Goal: Contribute content: Add original content to the website for others to see

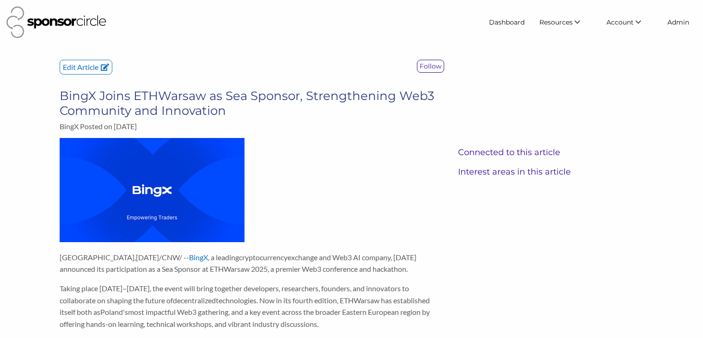
scroll to position [33, 0]
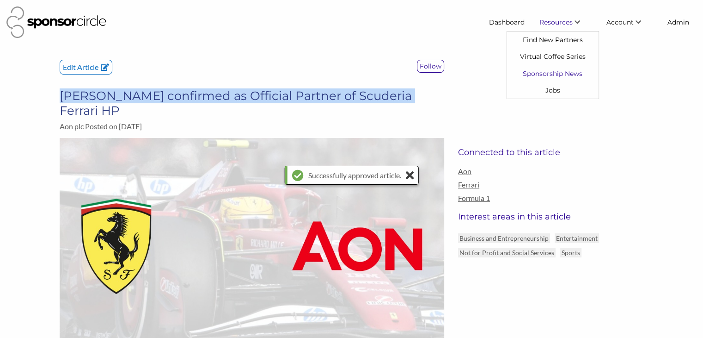
click at [549, 70] on link "Sponsorship News" at bounding box center [553, 73] width 92 height 17
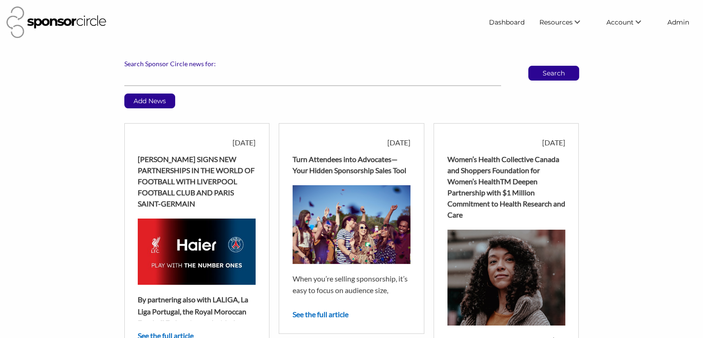
click at [361, 165] on div "Turn Attendees into Advocates—Your Hidden Sponsorship Sales Tool" at bounding box center [352, 165] width 118 height 22
click at [315, 311] on link "See the full article" at bounding box center [321, 313] width 56 height 9
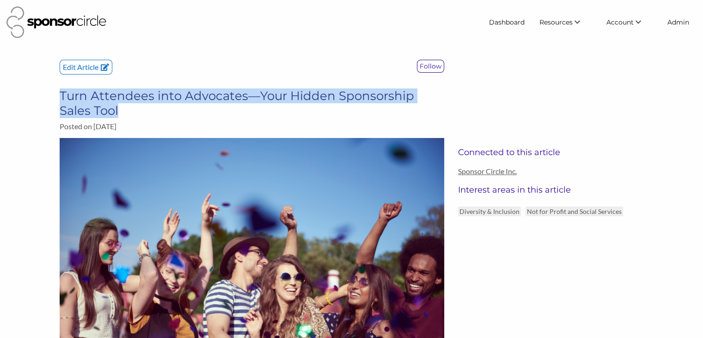
drag, startPoint x: 85, startPoint y: 110, endPoint x: 59, endPoint y: 97, distance: 28.5
click at [60, 97] on h3 "Turn Attendees into Advocates—Your Hidden Sponsorship Sales Tool" at bounding box center [252, 103] width 385 height 30
copy h3 "Turn Attendees into Advocates—Your Hidden Sponsorship Sales Tool"
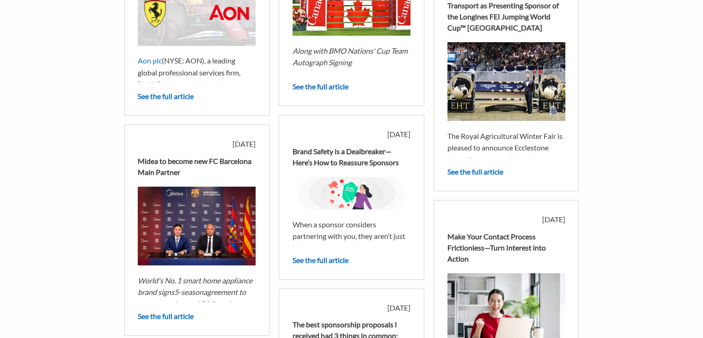
scroll to position [459, 0]
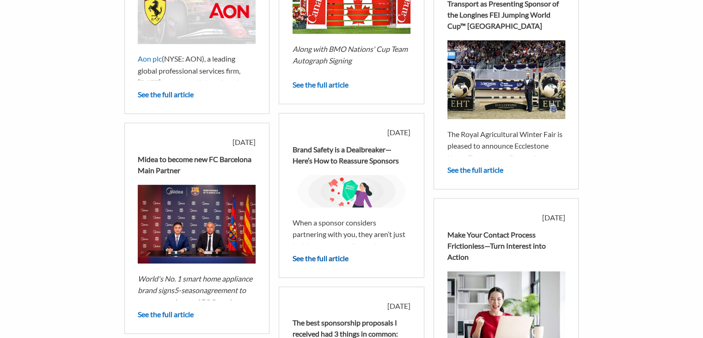
click at [325, 259] on link "See the full article" at bounding box center [321, 257] width 56 height 9
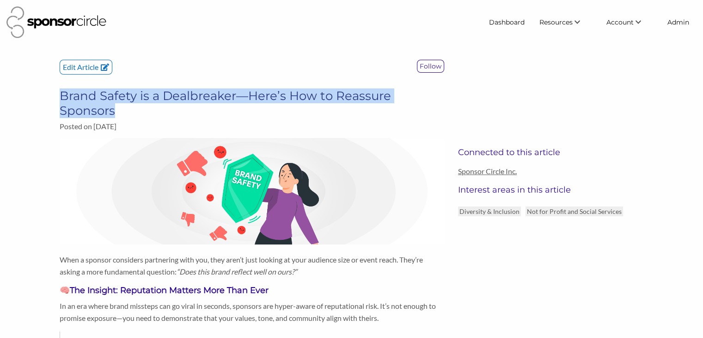
drag, startPoint x: 121, startPoint y: 111, endPoint x: 58, endPoint y: 99, distance: 64.2
click at [58, 99] on div "Edit Article Follow Brand Safety is a Dealbreaker—Here’s How to Reassure Sponso…" at bounding box center [252, 99] width 399 height 78
copy h3 "Brand Safety is a Dealbreaker—Here’s How to Reassure Sponsors"
click at [681, 25] on link "Admin" at bounding box center [678, 22] width 37 height 17
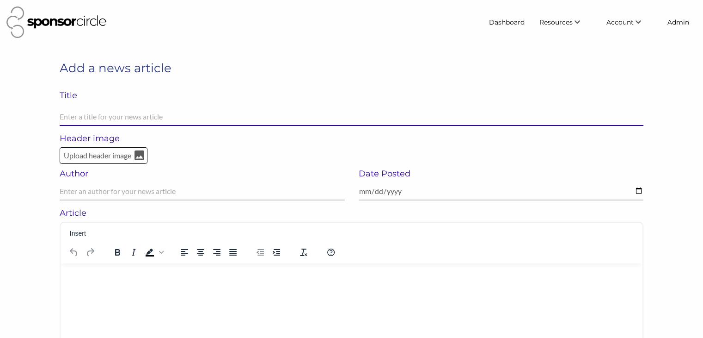
click at [122, 113] on input "text" at bounding box center [352, 117] width 584 height 18
paste input "Smaller Asks Build Bigger Relationships"
type input "Smaller Asks Build Bigger Relationships"
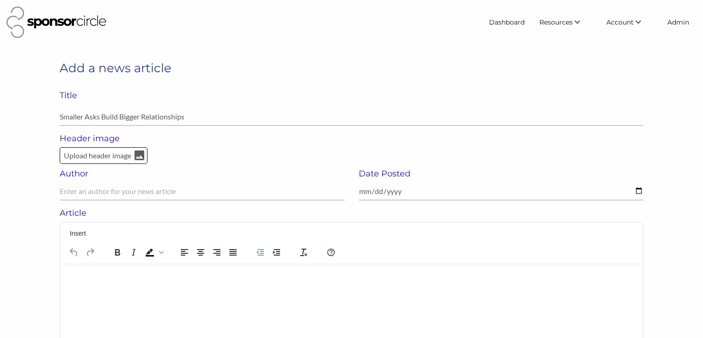
click at [84, 278] on p "Rich Text Area. Press ALT-0 for help." at bounding box center [351, 274] width 567 height 9
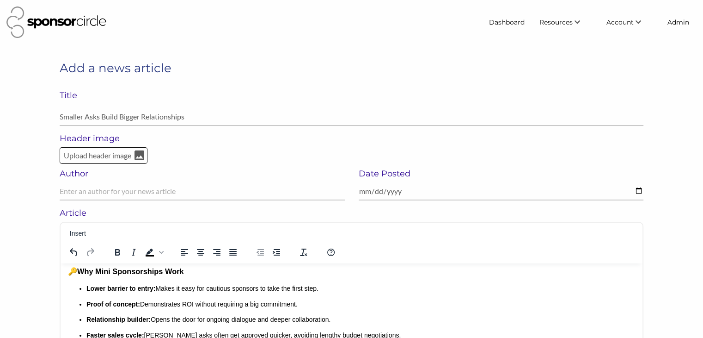
drag, startPoint x: 188, startPoint y: 118, endPoint x: 52, endPoint y: 116, distance: 135.5
click at [53, 116] on div "Add a news article Title Smaller Asks Build Bigger Relationships Field cannot b…" at bounding box center [352, 97] width 598 height 74
click at [97, 158] on p "Upload header image" at bounding box center [97, 155] width 69 height 12
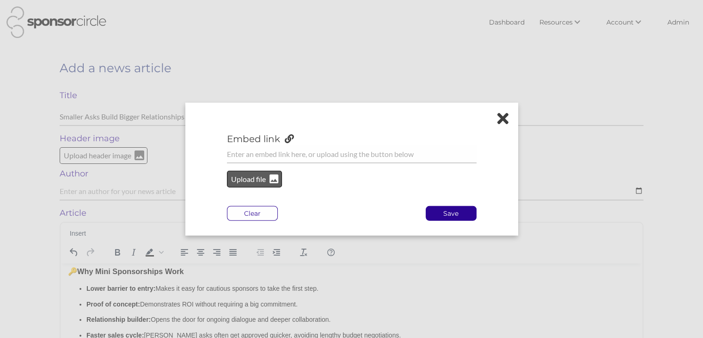
click at [249, 181] on p "Upload file" at bounding box center [248, 179] width 37 height 12
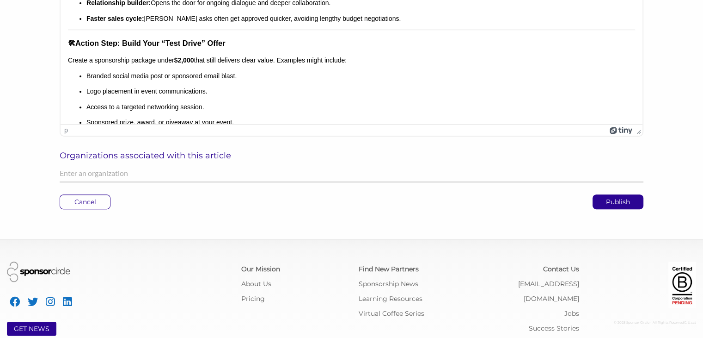
scroll to position [374, 0]
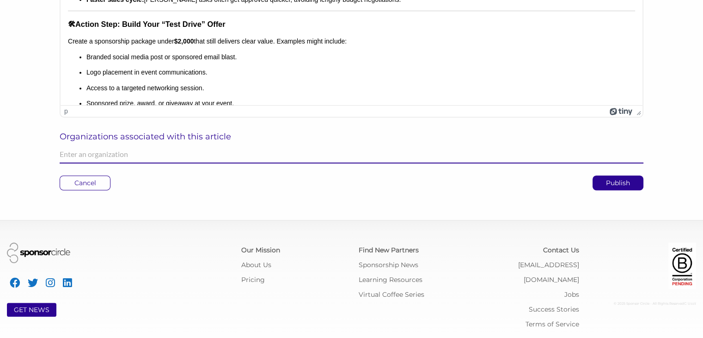
click at [170, 156] on input "text" at bounding box center [352, 154] width 584 height 18
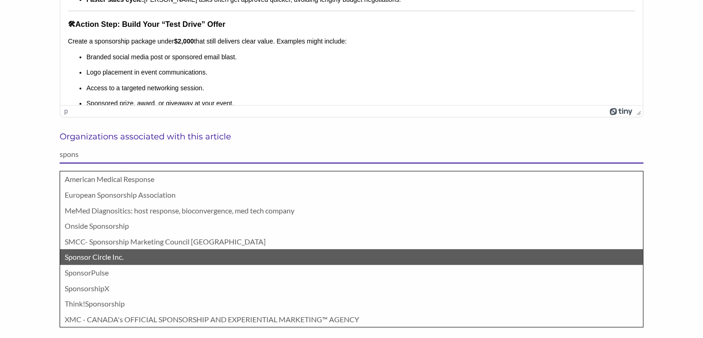
type input "spons"
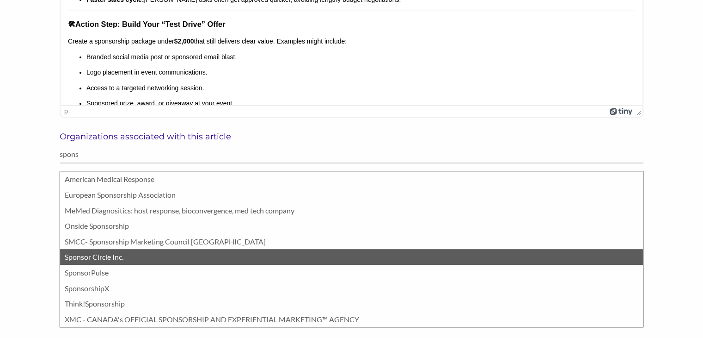
click at [107, 255] on p "Sponsor Circle Inc." at bounding box center [352, 257] width 574 height 12
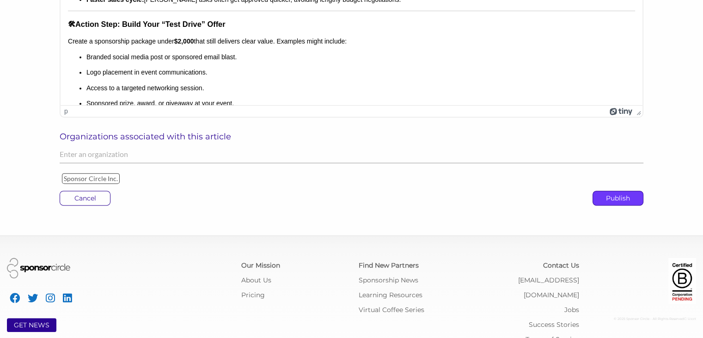
click at [621, 200] on p "Publish" at bounding box center [618, 198] width 50 height 14
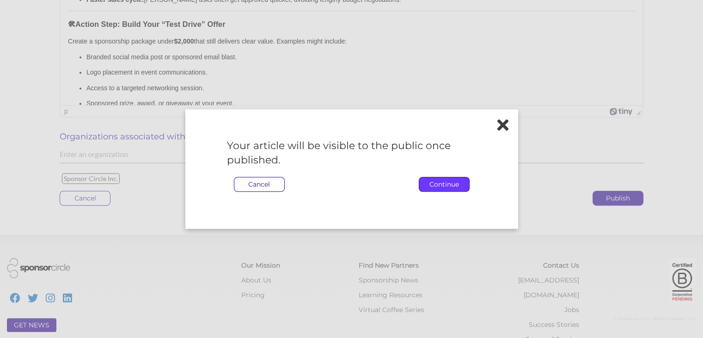
click at [434, 184] on p "Continue" at bounding box center [444, 184] width 50 height 14
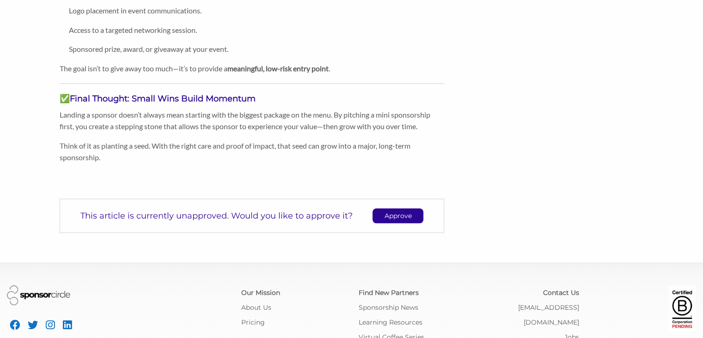
scroll to position [555, 0]
click at [397, 214] on p "Approve" at bounding box center [398, 215] width 50 height 14
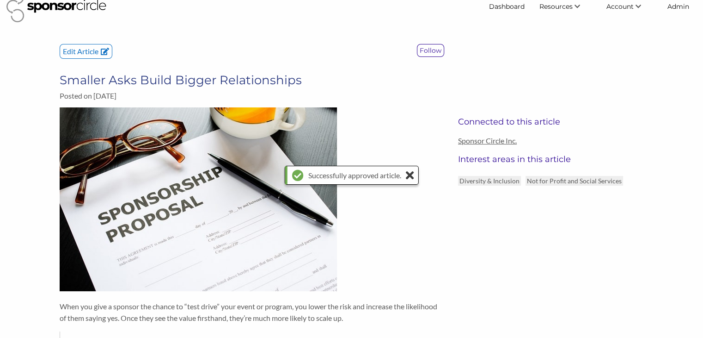
scroll to position [0, 0]
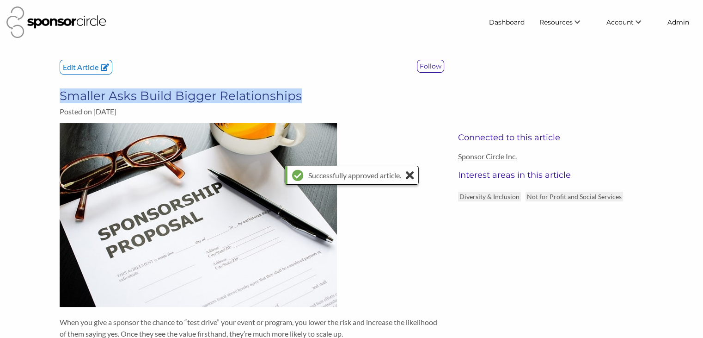
drag, startPoint x: 299, startPoint y: 96, endPoint x: 62, endPoint y: 96, distance: 237.7
click at [62, 96] on h3 "Smaller Asks Build Bigger Relationships" at bounding box center [252, 95] width 385 height 15
copy h3 "Smaller Asks Build Bigger Relationships"
click at [685, 22] on link "Admin" at bounding box center [678, 22] width 37 height 17
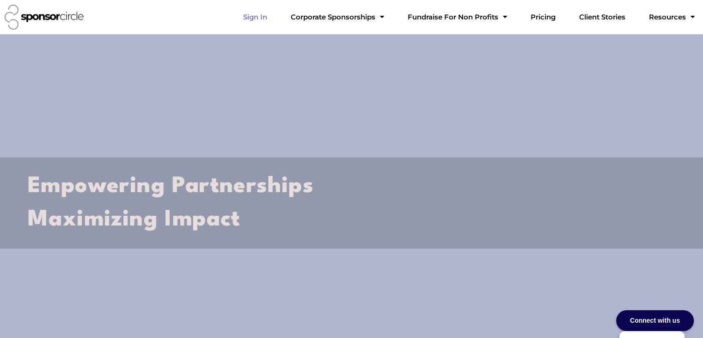
click at [275, 17] on link "Sign In" at bounding box center [255, 17] width 39 height 18
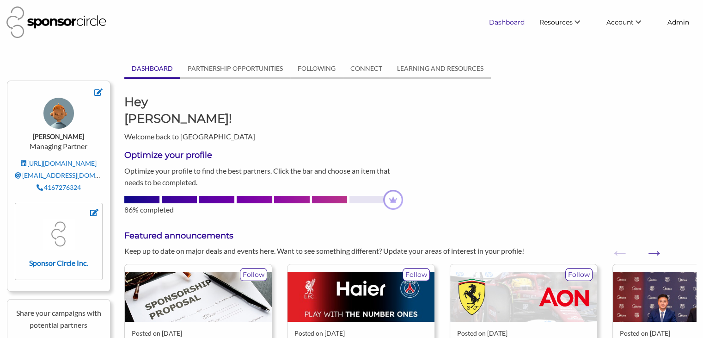
click at [499, 22] on link "Dashboard" at bounding box center [507, 22] width 50 height 17
